Goal: Transaction & Acquisition: Purchase product/service

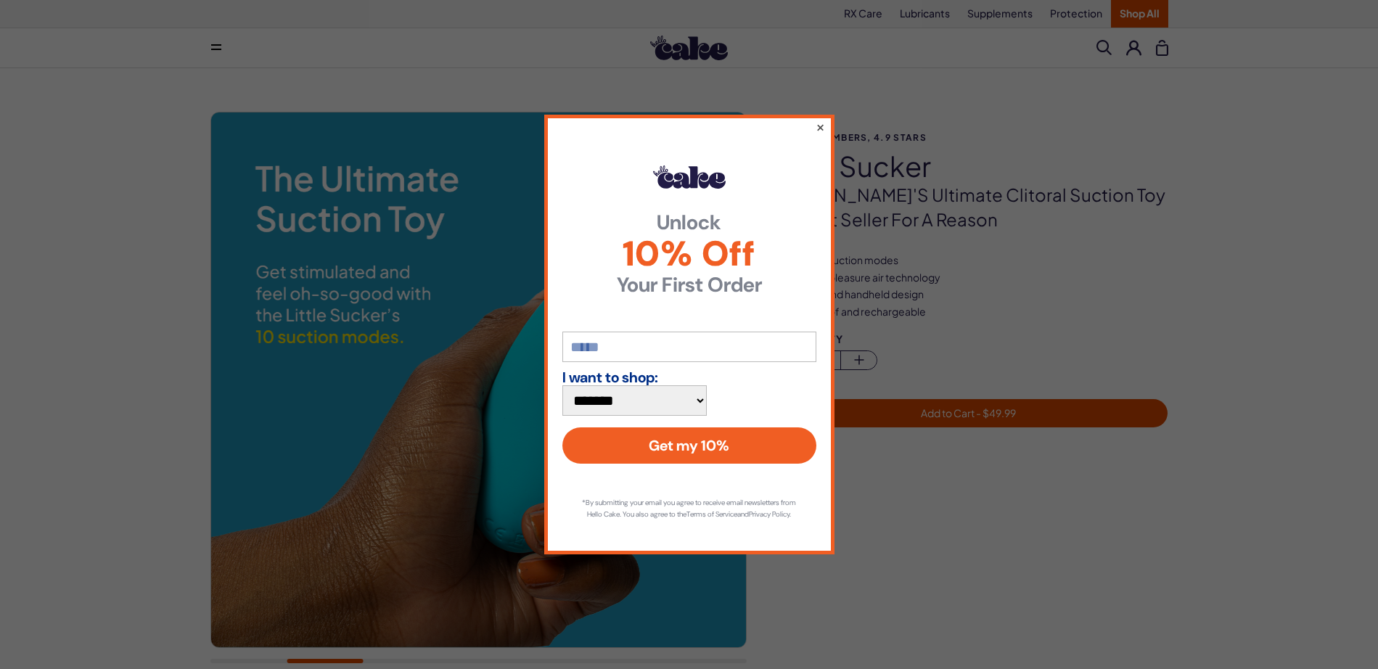
click at [817, 136] on button "×" at bounding box center [819, 126] width 9 height 17
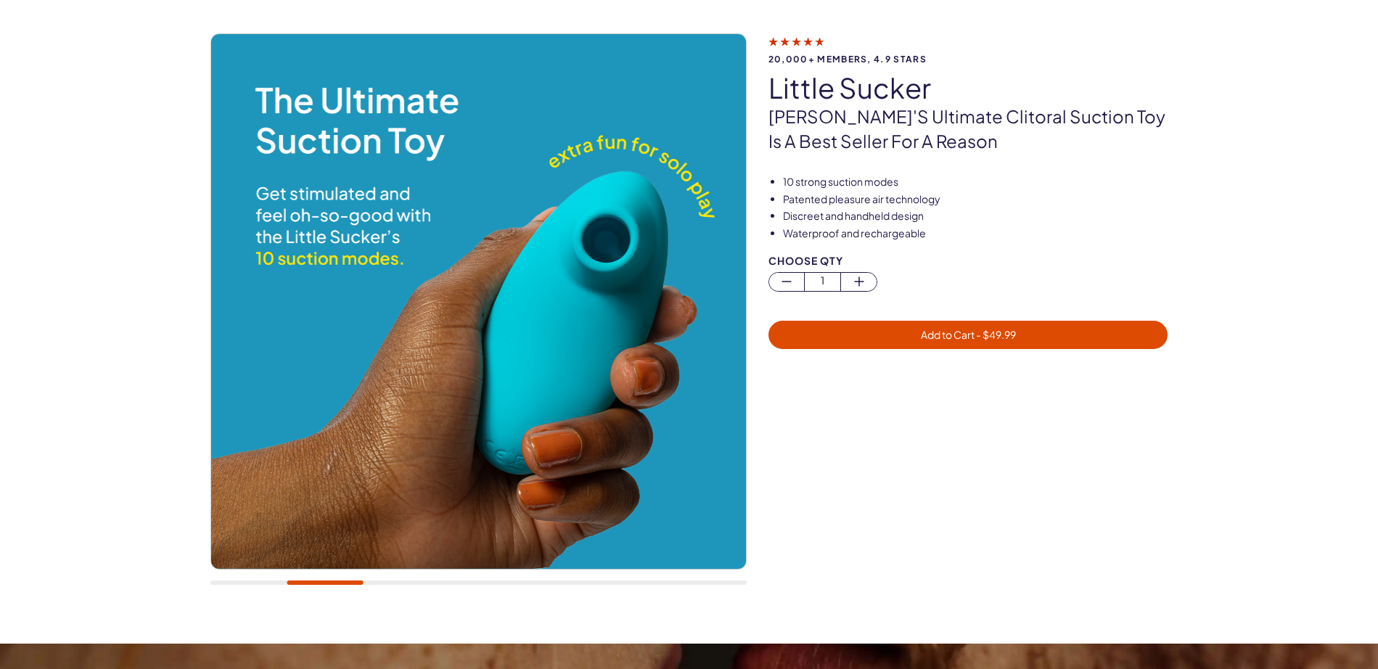
scroll to position [145, 0]
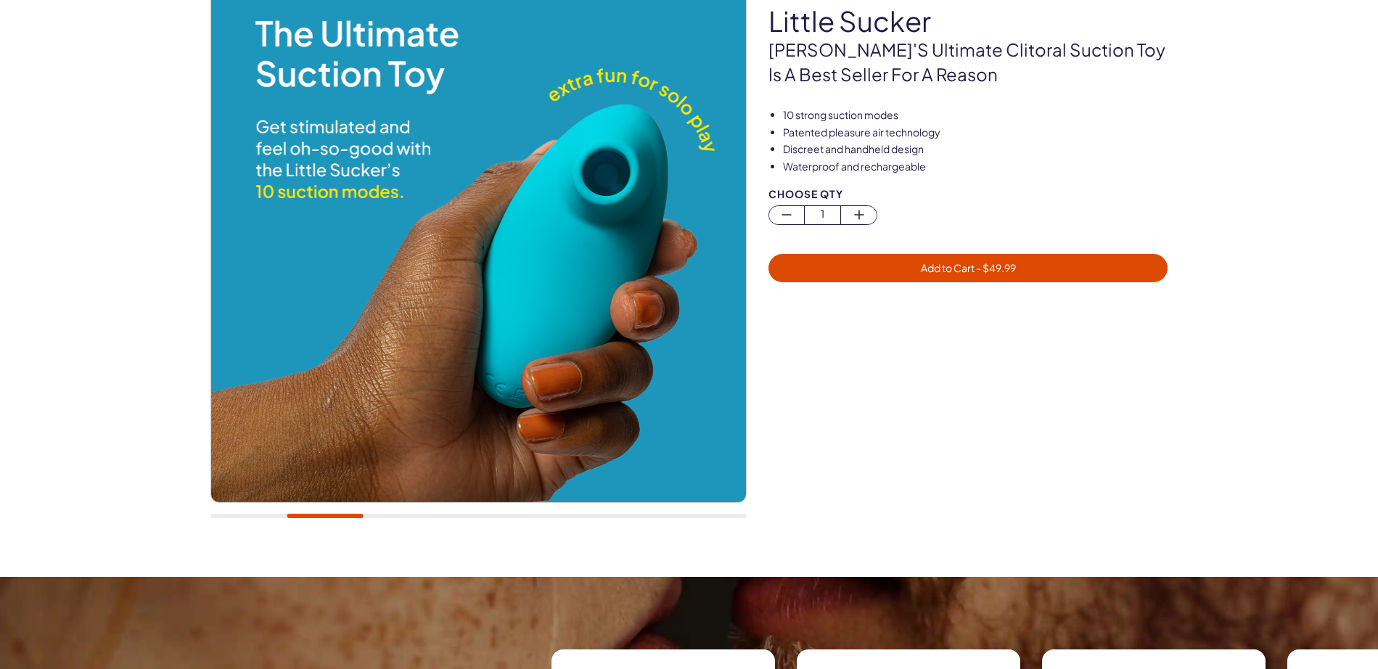
click at [653, 263] on img at bounding box center [477, 234] width 535 height 535
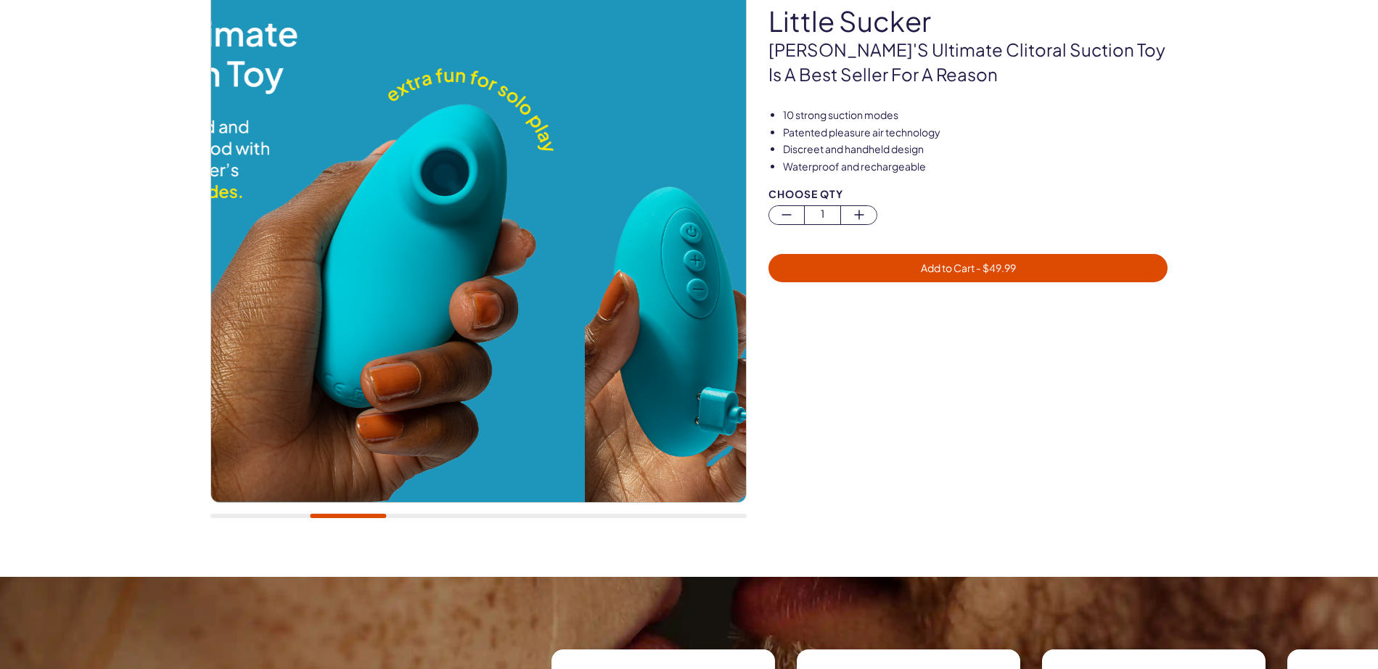
click at [285, 438] on img at bounding box center [316, 234] width 535 height 535
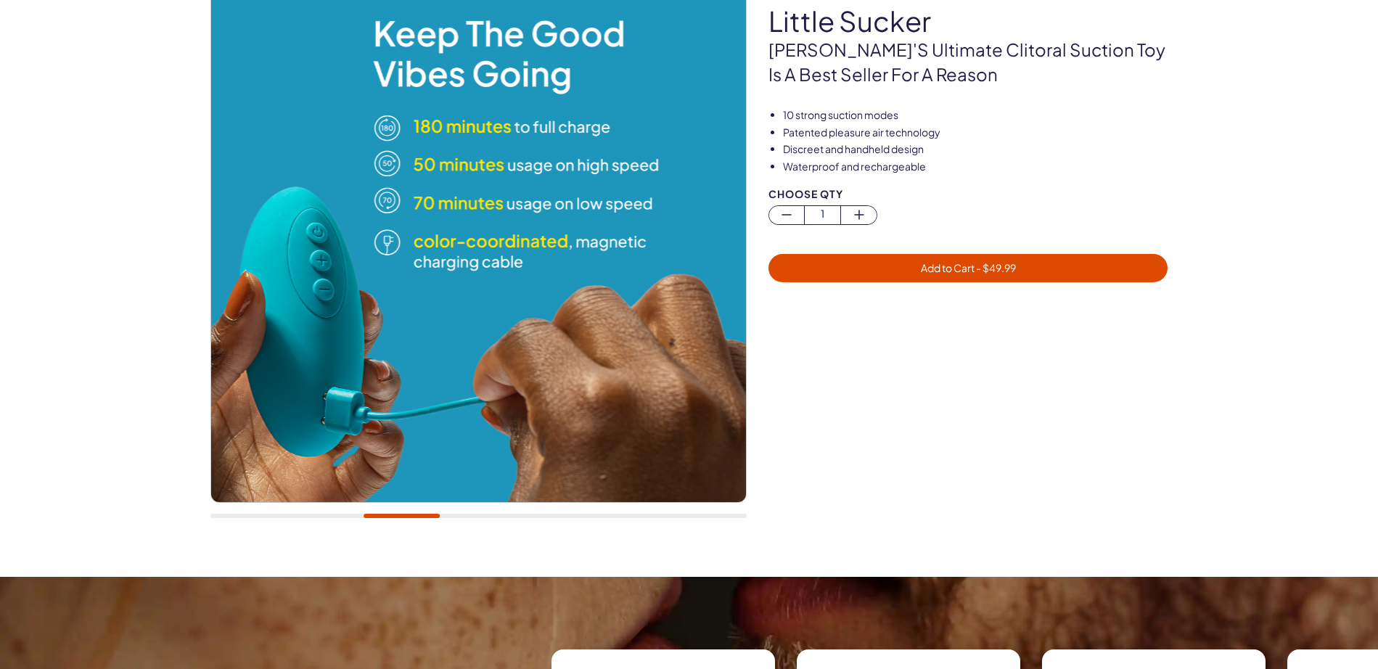
click at [330, 400] on img at bounding box center [477, 234] width 535 height 535
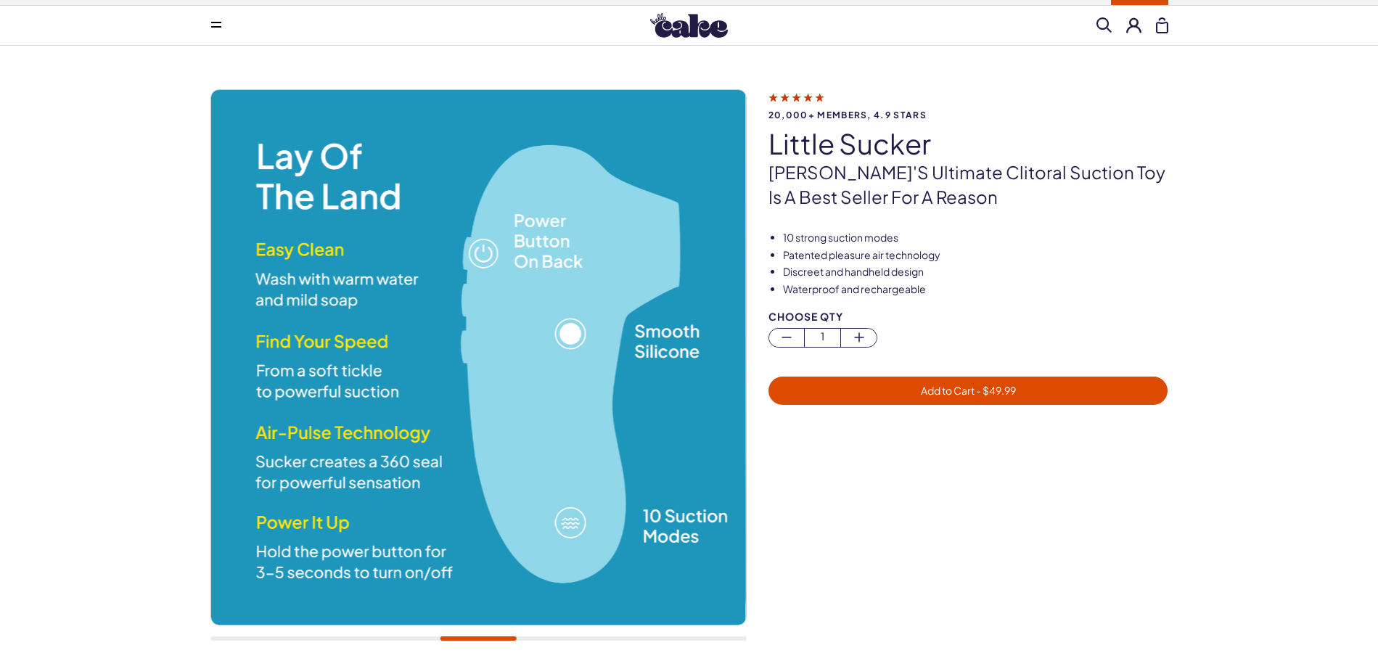
scroll to position [0, 0]
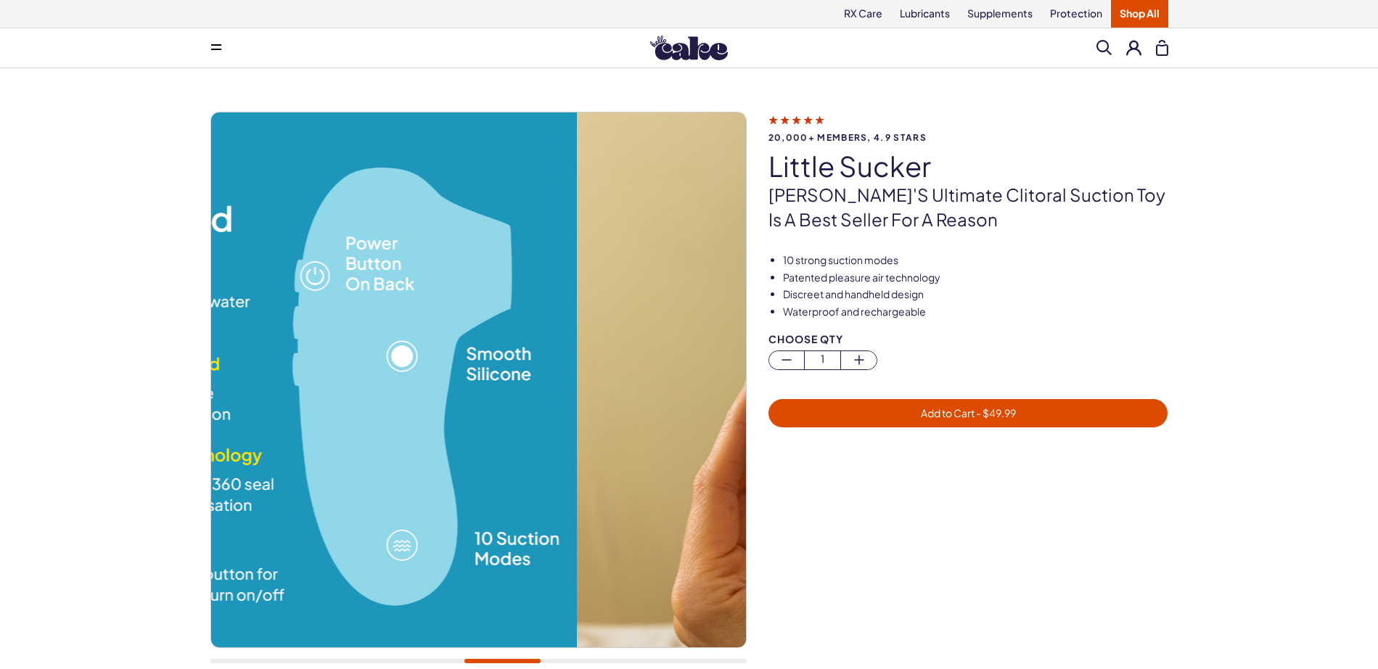
click at [397, 410] on img at bounding box center [310, 379] width 535 height 535
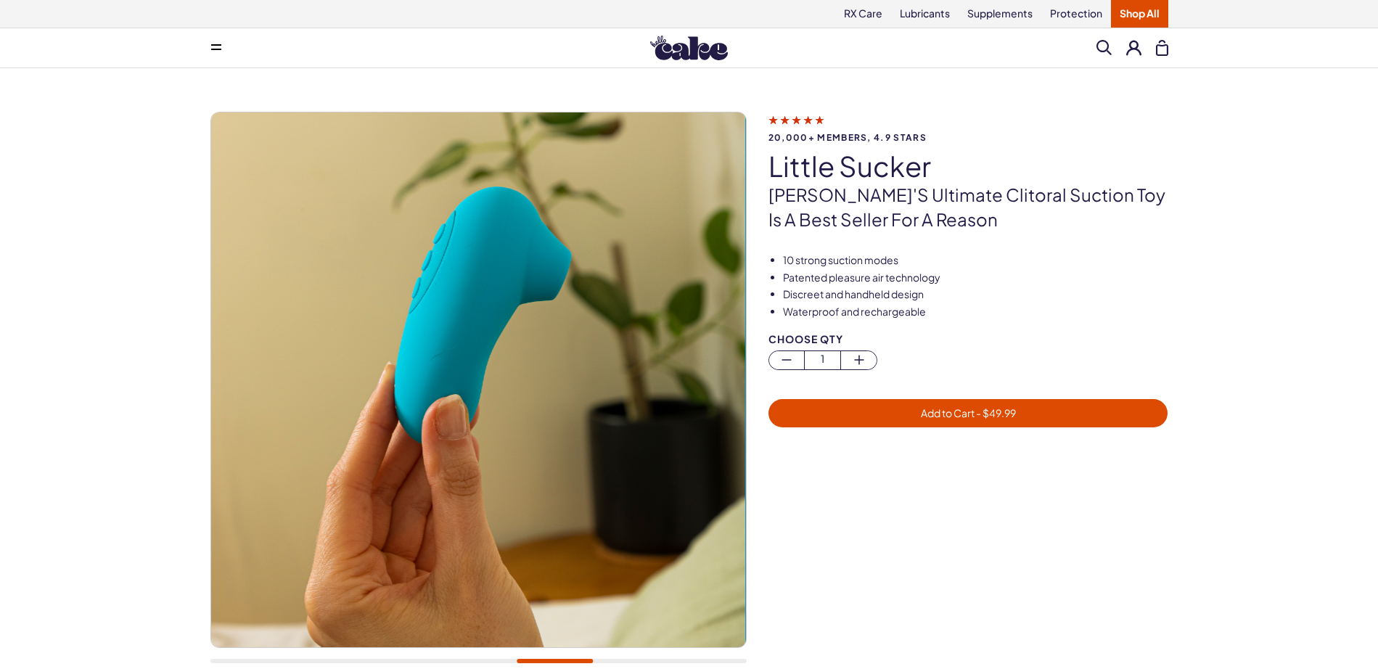
click at [330, 389] on img at bounding box center [478, 379] width 535 height 535
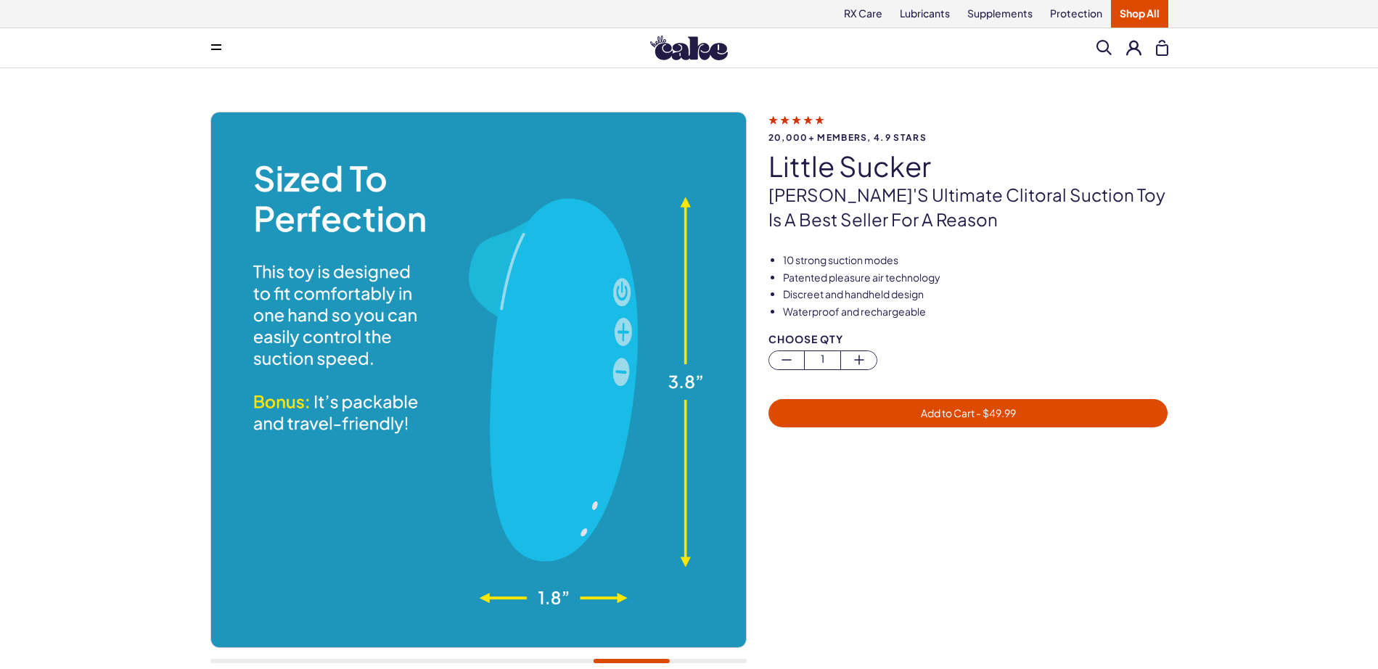
click at [289, 383] on img at bounding box center [477, 379] width 535 height 535
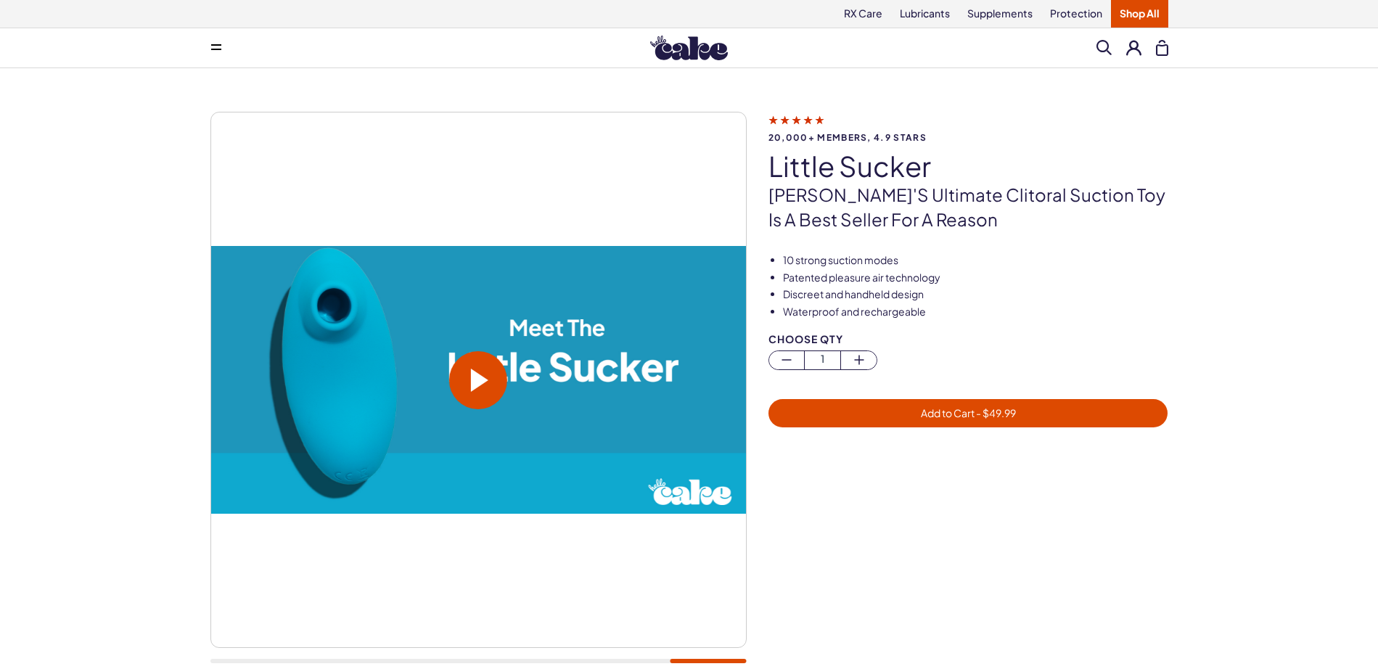
drag, startPoint x: 528, startPoint y: 408, endPoint x: 244, endPoint y: 383, distance: 285.6
click at [238, 387] on video at bounding box center [477, 380] width 535 height 268
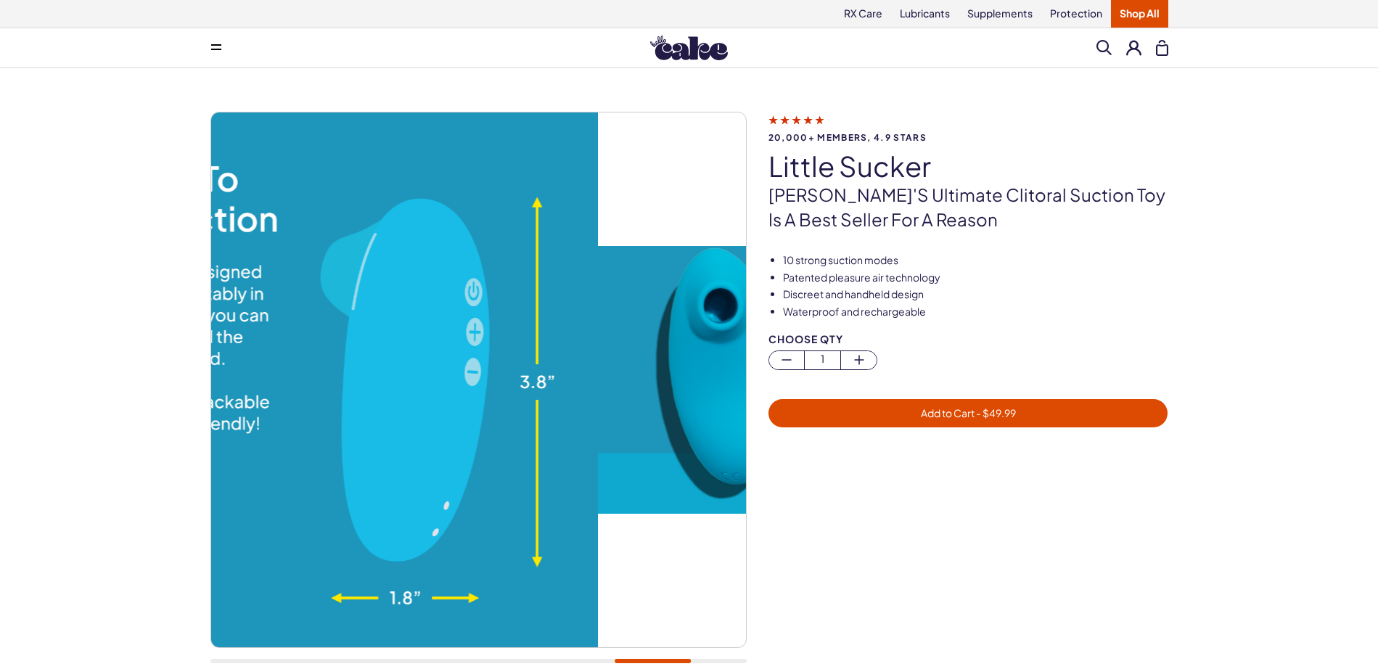
drag, startPoint x: 632, startPoint y: 419, endPoint x: 625, endPoint y: 425, distance: 9.8
click at [764, 425] on div "20,000+ members, 4.9 stars little sucker Cake's ultimate clitoral suction toy i…" at bounding box center [689, 395] width 958 height 567
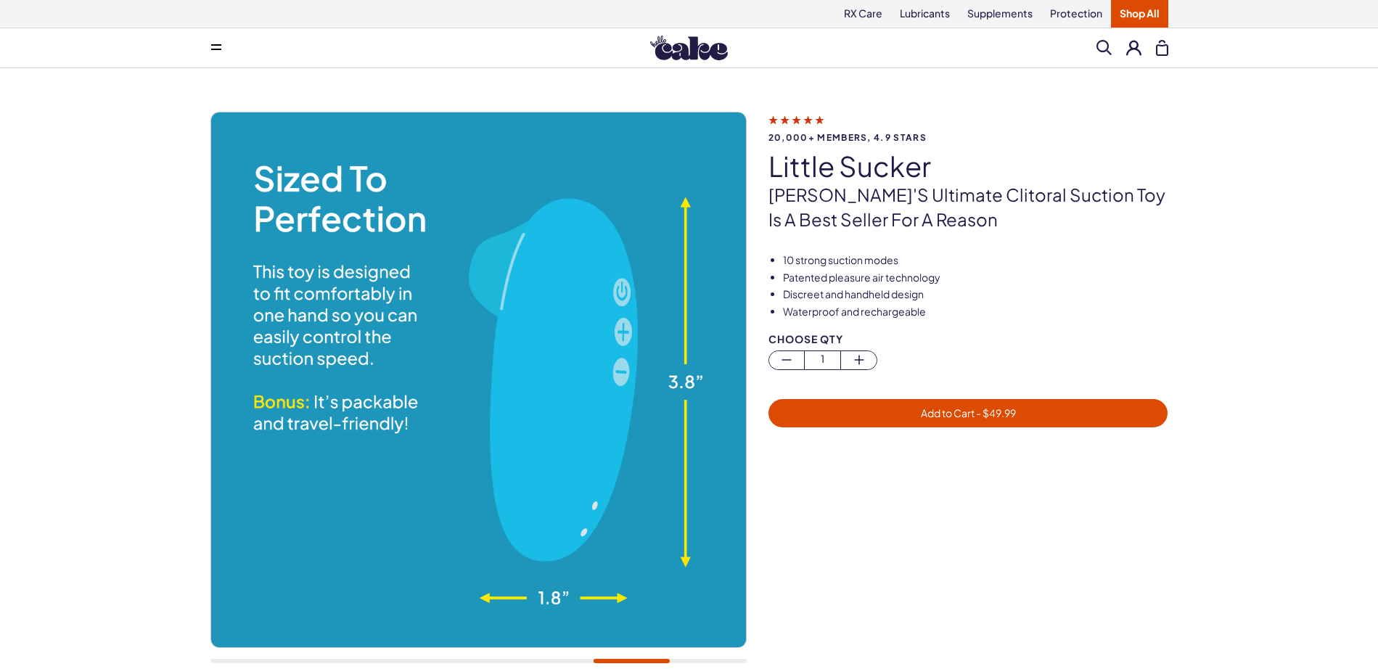
click at [904, 446] on div "20,000+ members, 4.9 stars little sucker Cake's ultimate clitoral suction toy i…" at bounding box center [689, 395] width 958 height 567
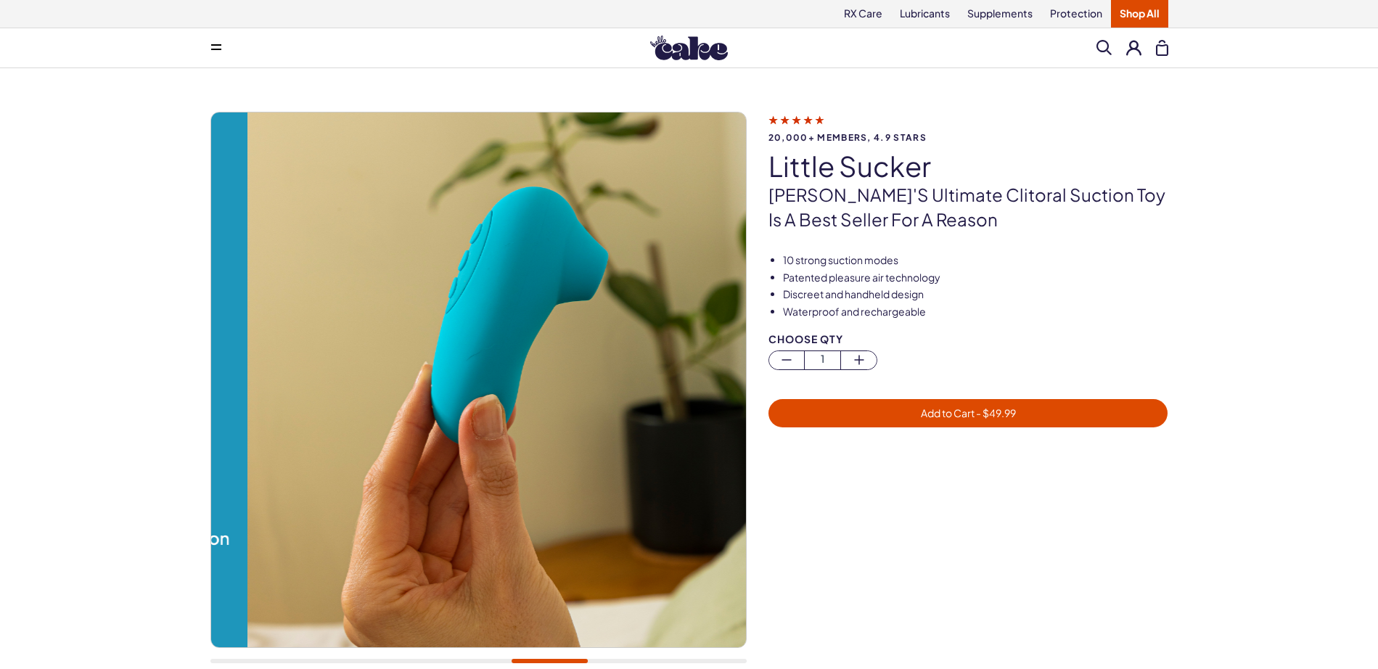
click at [941, 446] on div "20,000+ members, 4.9 stars little sucker Cake's ultimate clitoral suction toy i…" at bounding box center [689, 395] width 958 height 567
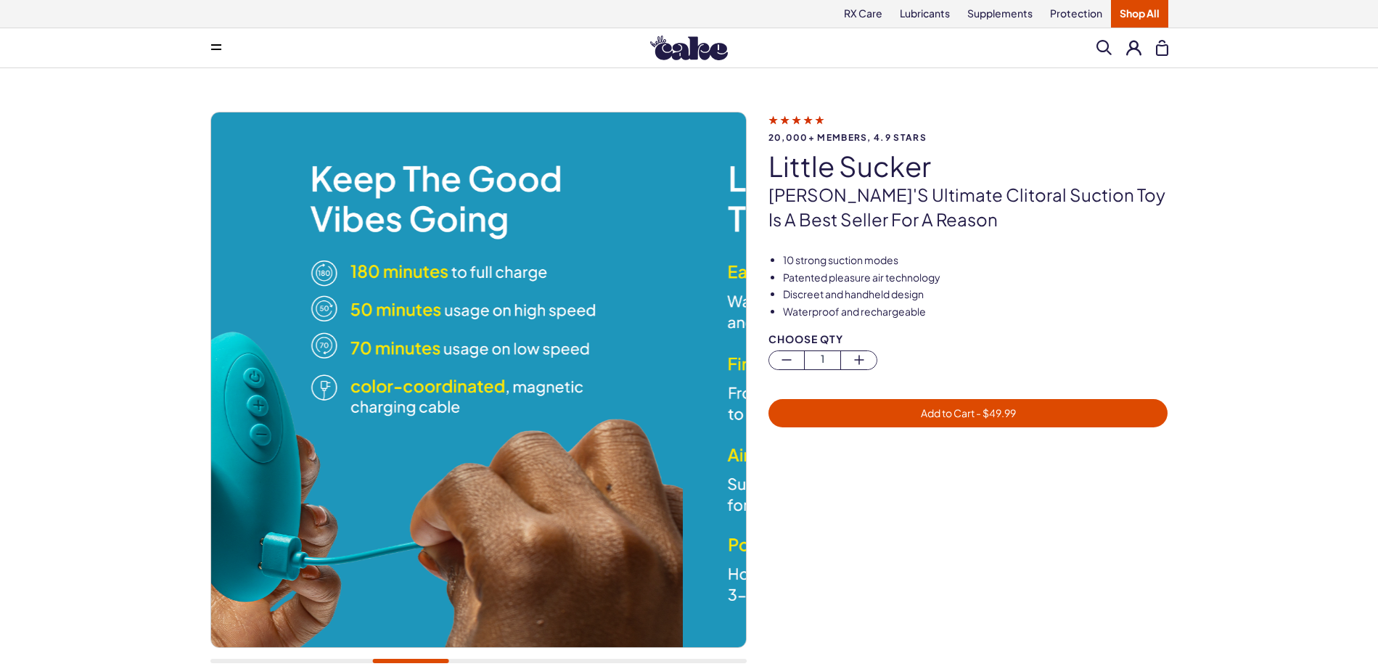
click at [914, 452] on div "20,000+ members, 4.9 stars little sucker Cake's ultimate clitoral suction toy i…" at bounding box center [689, 395] width 958 height 567
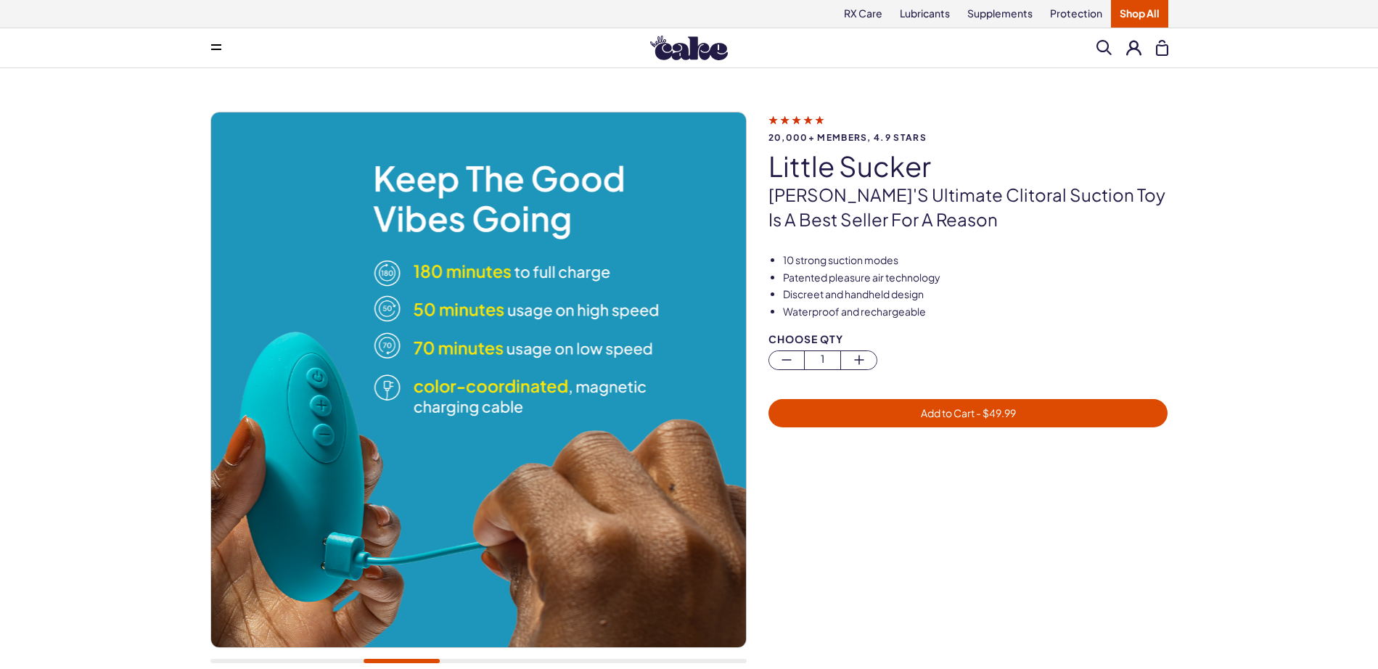
click at [897, 459] on div "20,000+ members, 4.9 stars little sucker Cake's ultimate clitoral suction toy i…" at bounding box center [689, 395] width 958 height 567
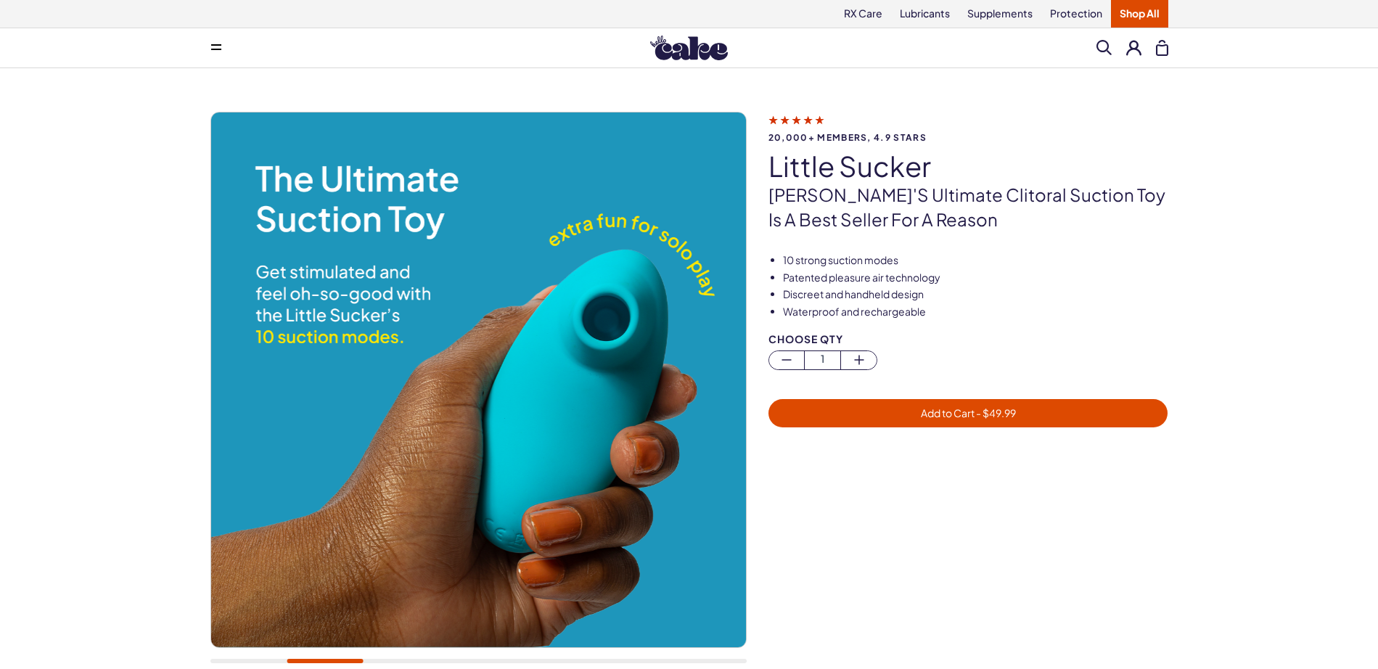
click at [886, 475] on div "20,000+ members, 4.9 stars little sucker Cake's ultimate clitoral suction toy i…" at bounding box center [689, 395] width 958 height 567
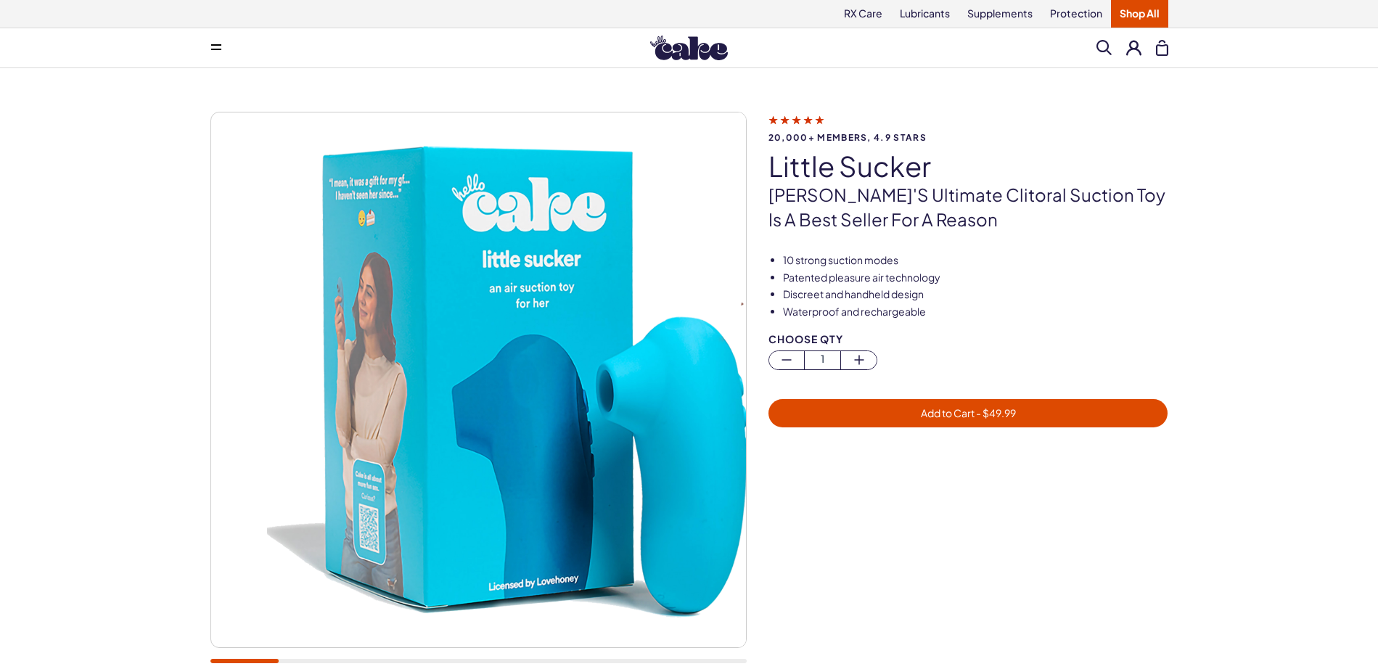
click at [889, 483] on div "20,000+ members, 4.9 stars little sucker Cake's ultimate clitoral suction toy i…" at bounding box center [689, 395] width 958 height 567
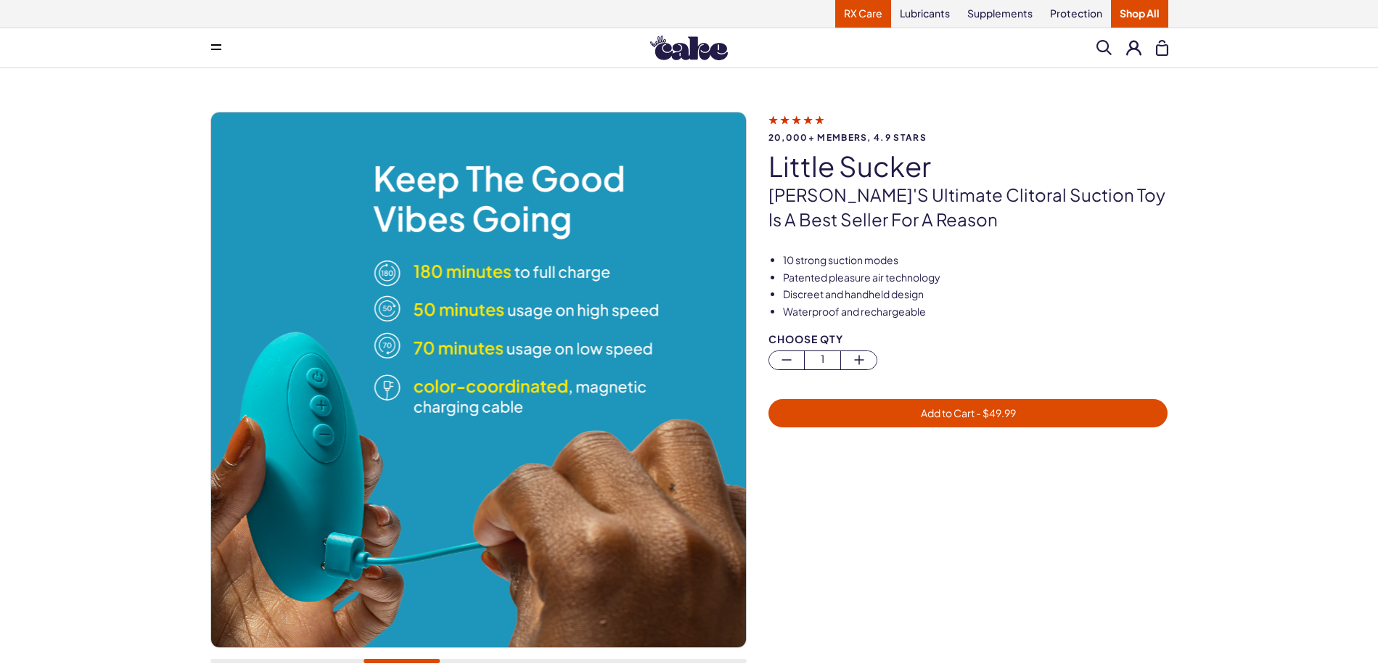
click at [863, 12] on link "RX Care" at bounding box center [863, 14] width 56 height 28
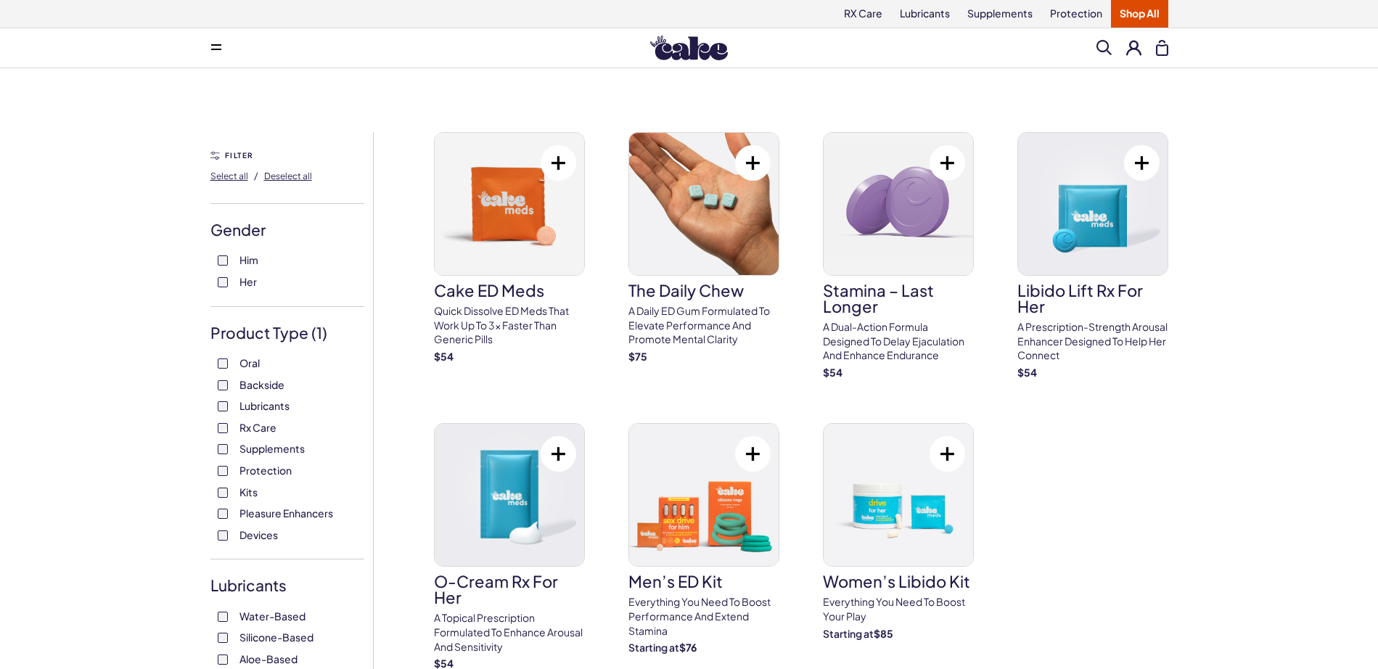
click at [250, 368] on span "Oral" at bounding box center [250, 362] width 20 height 19
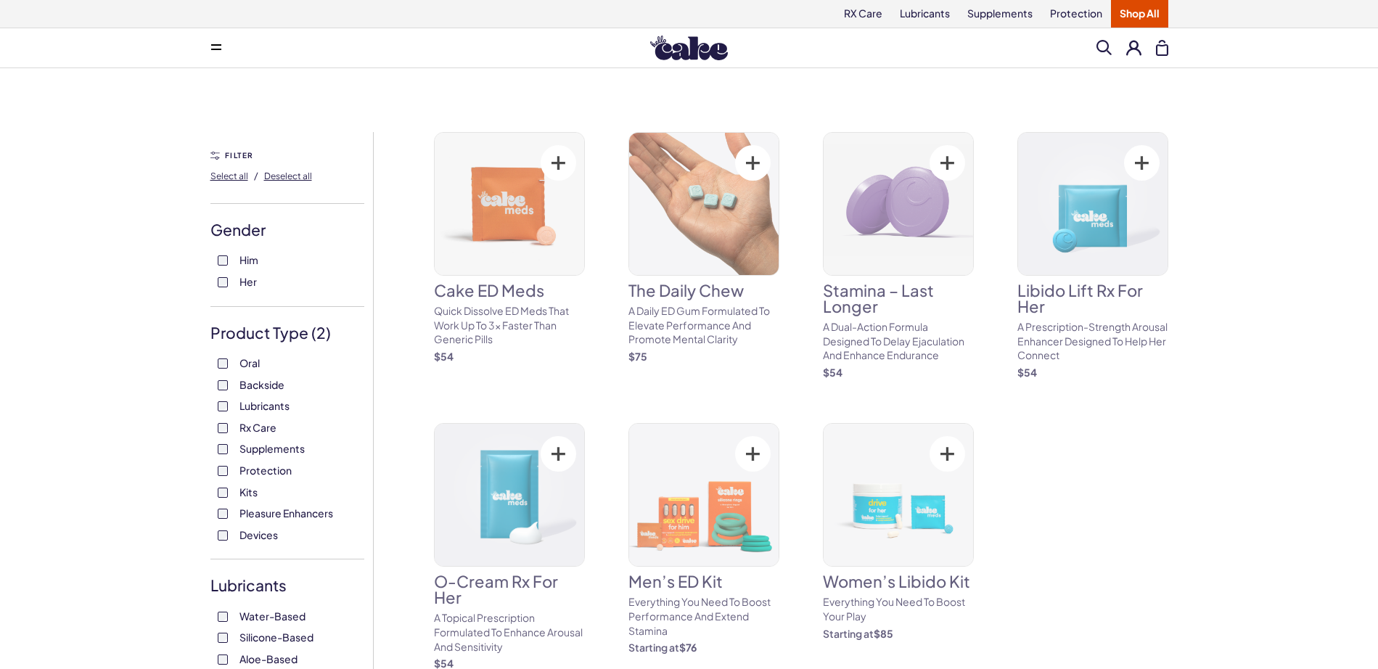
click at [242, 427] on span "Rx Care" at bounding box center [258, 427] width 37 height 19
